Goal: Task Accomplishment & Management: Manage account settings

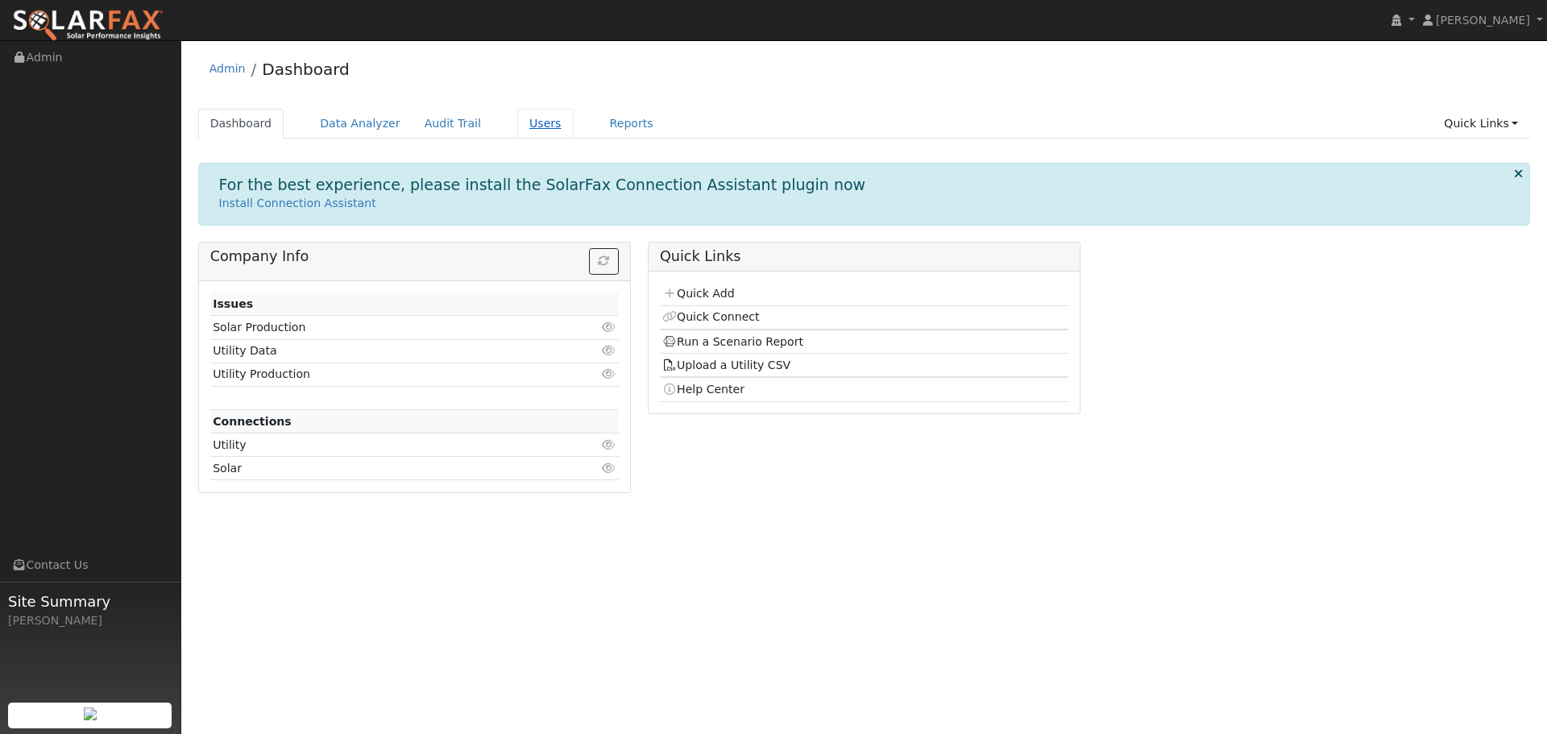
click at [529, 124] on link "Users" at bounding box center [545, 124] width 56 height 30
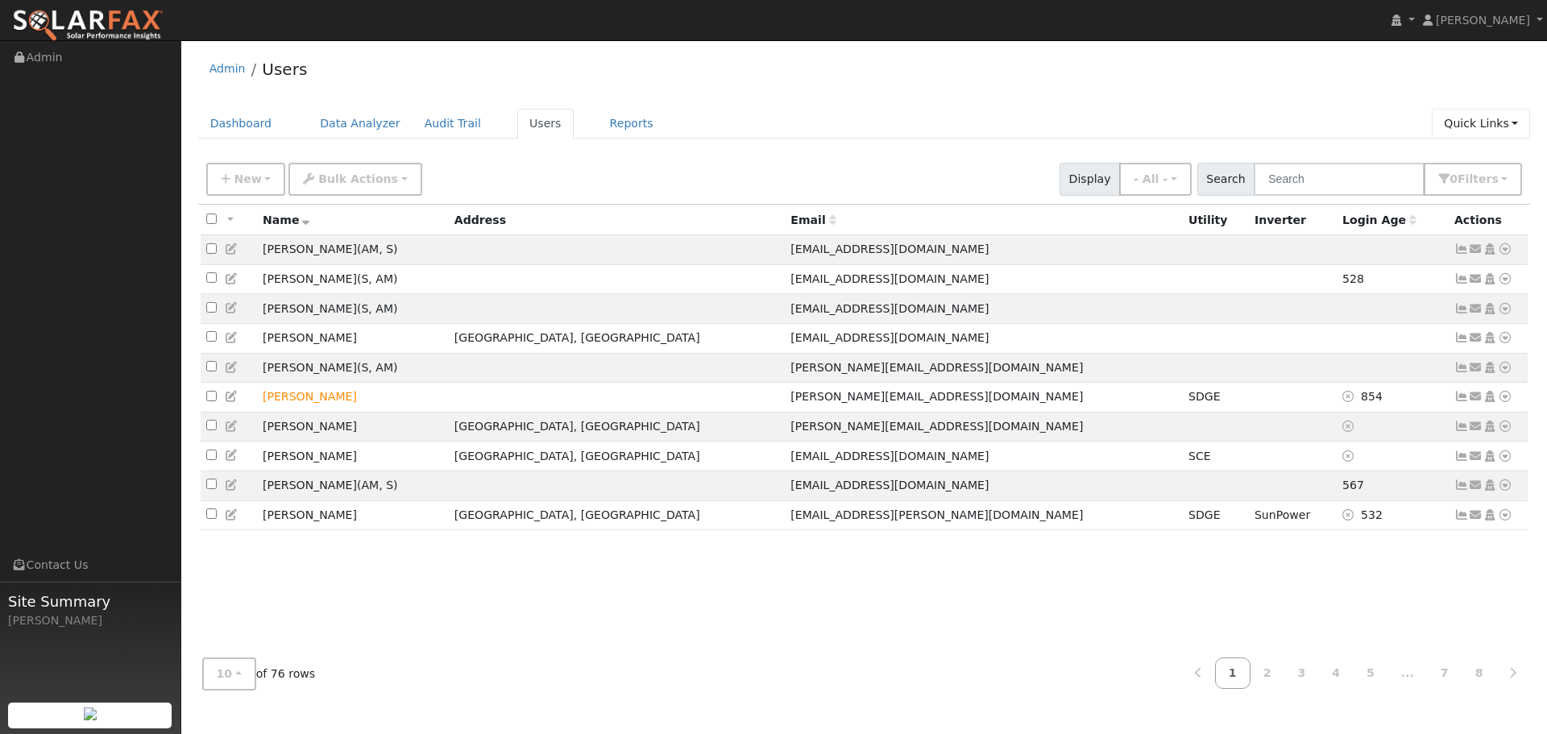
click at [1511, 124] on link "Quick Links" at bounding box center [1481, 124] width 98 height 30
click at [977, 141] on div "Dashboard Data Analyzer Audit Trail Users Reports Quick Links Quick Add Quick C…" at bounding box center [864, 132] width 1333 height 46
click at [1469, 182] on span "Filter s" at bounding box center [1478, 178] width 41 height 13
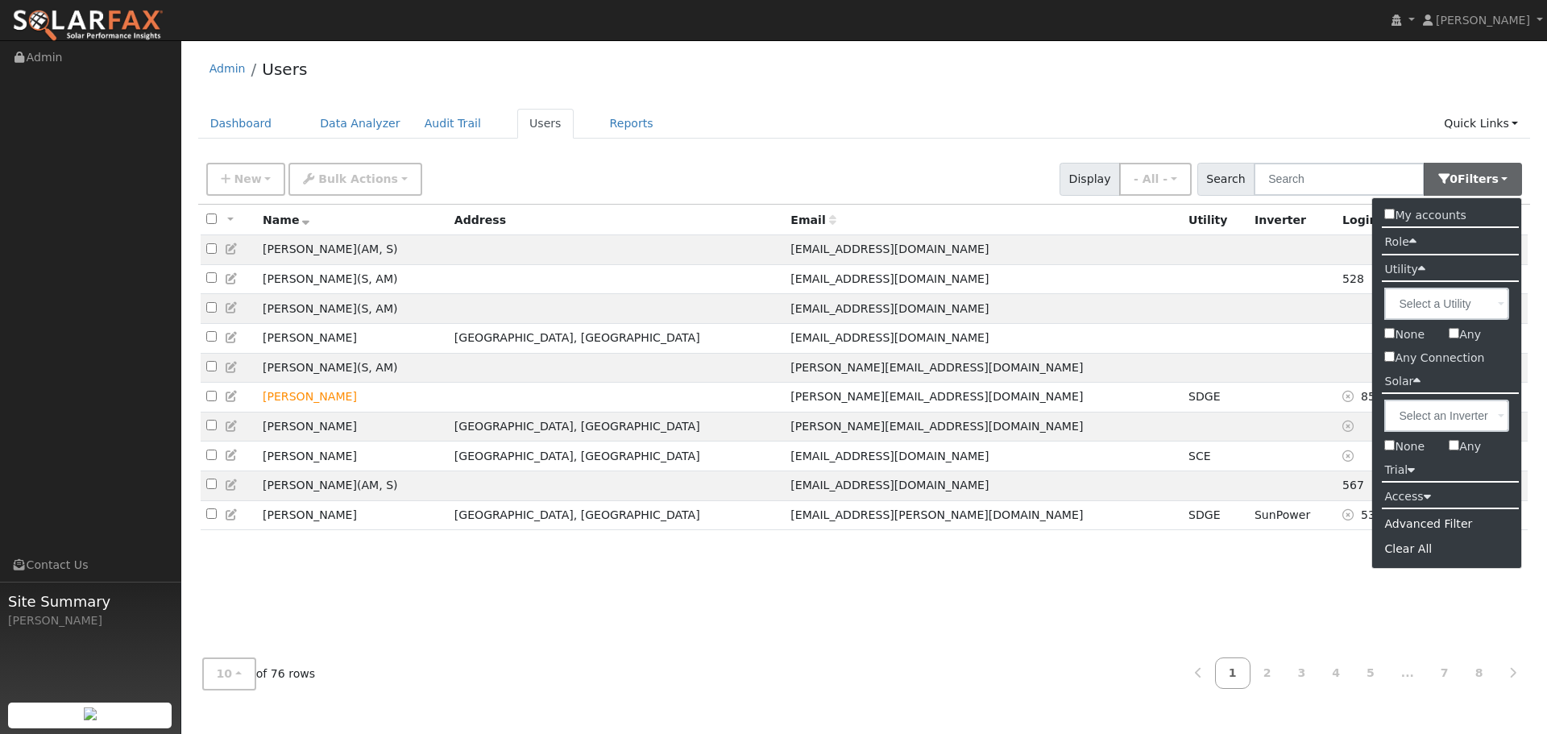
click at [1410, 501] on label "Access" at bounding box center [1407, 496] width 70 height 23
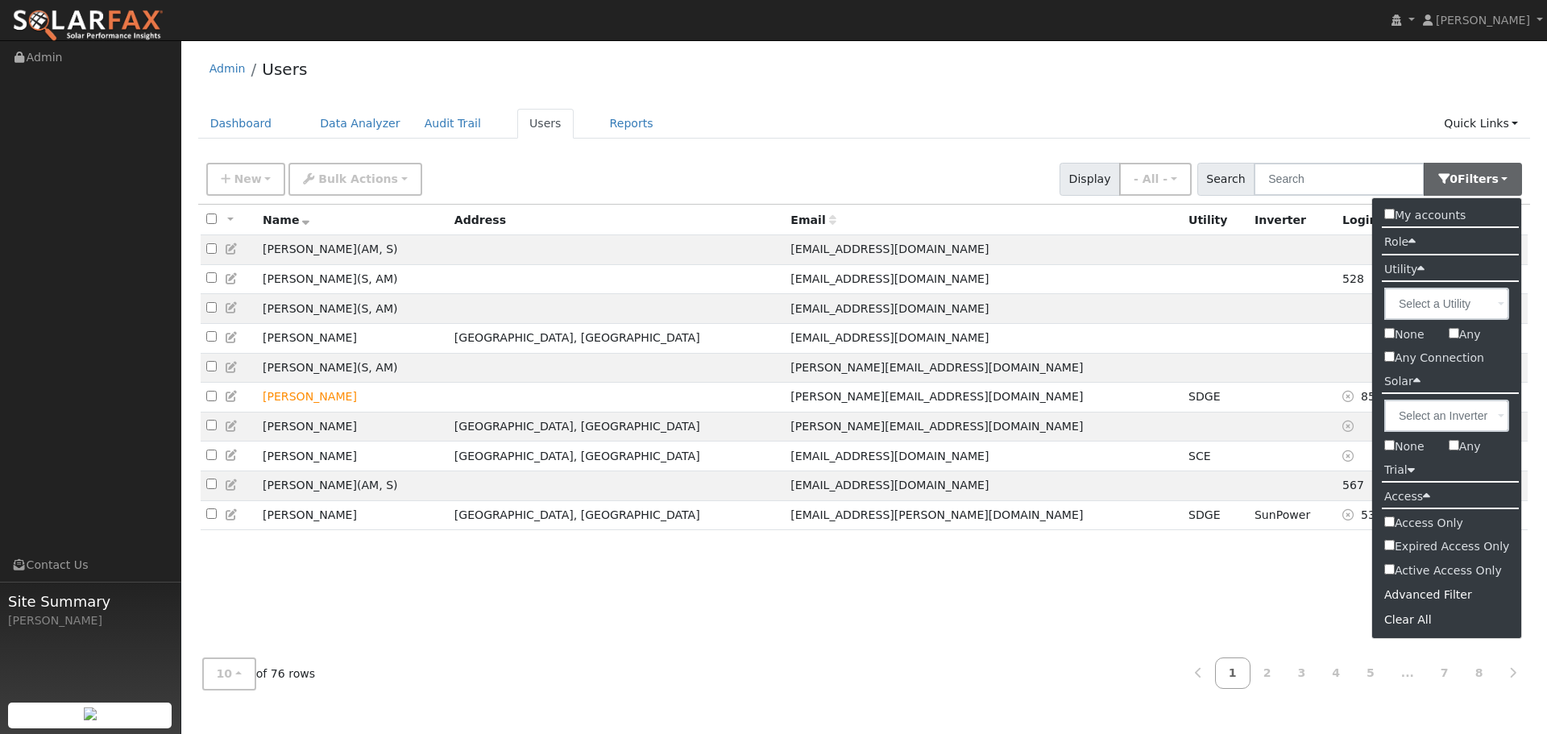
click at [1389, 568] on input "Active Access Only" at bounding box center [1389, 569] width 10 height 10
checkbox input "true"
